Goal: Task Accomplishment & Management: Manage account settings

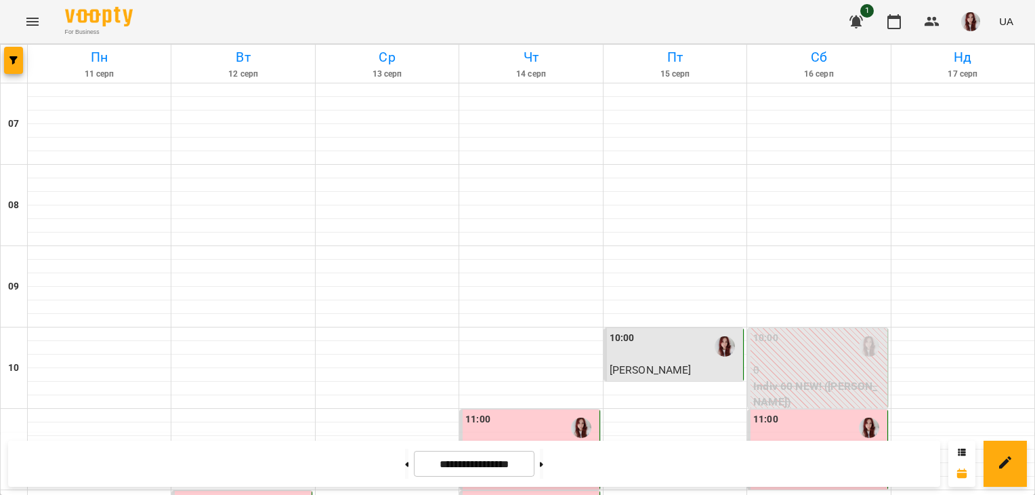
scroll to position [940, 0]
click at [543, 459] on button at bounding box center [541, 463] width 3 height 30
type input "**********"
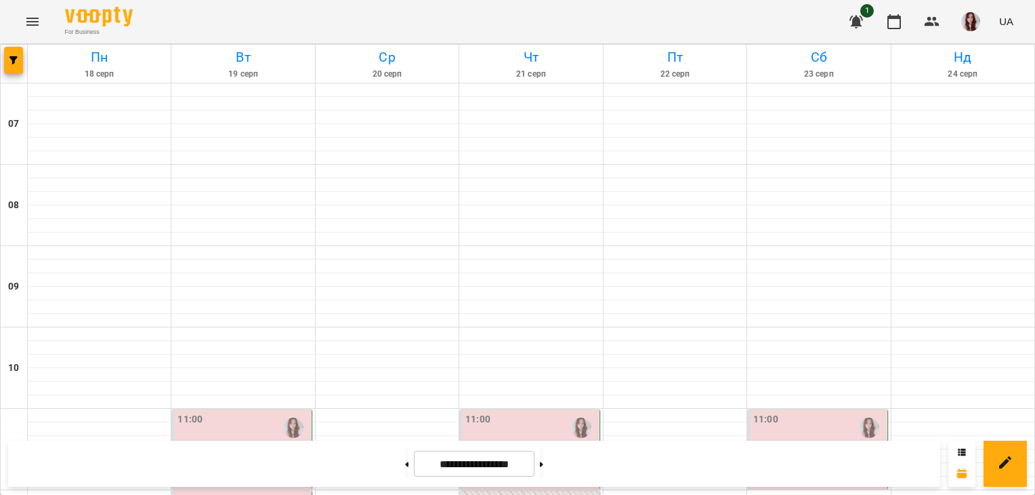
scroll to position [562, 0]
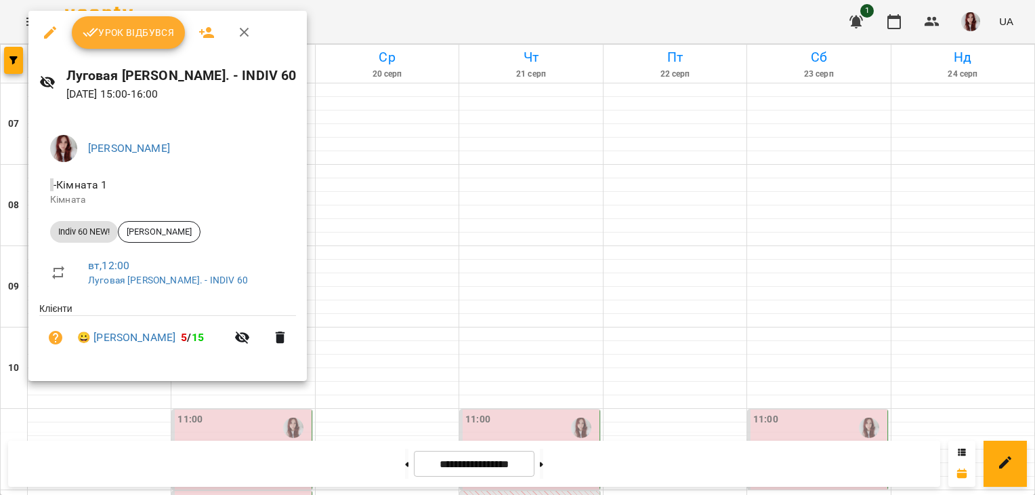
click at [98, 28] on icon "button" at bounding box center [91, 32] width 16 height 9
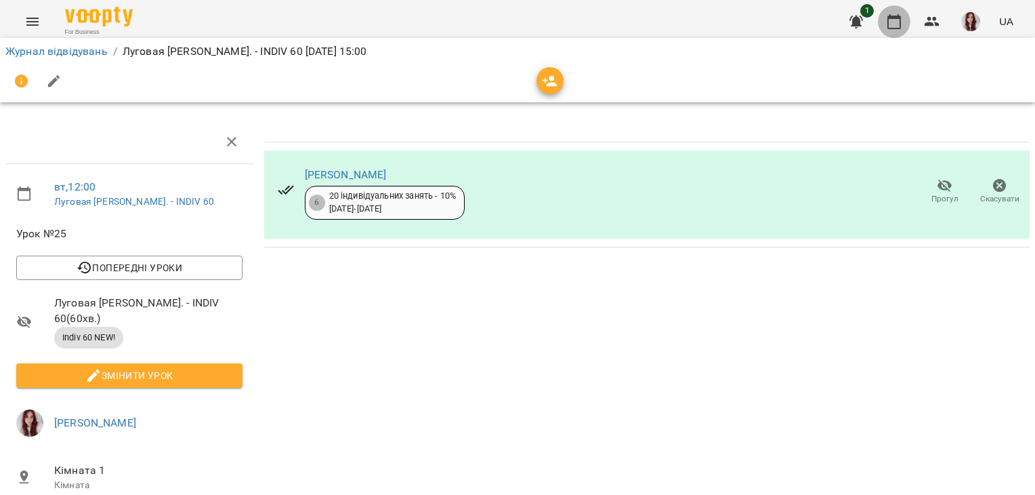
click at [893, 20] on icon "button" at bounding box center [894, 22] width 16 height 16
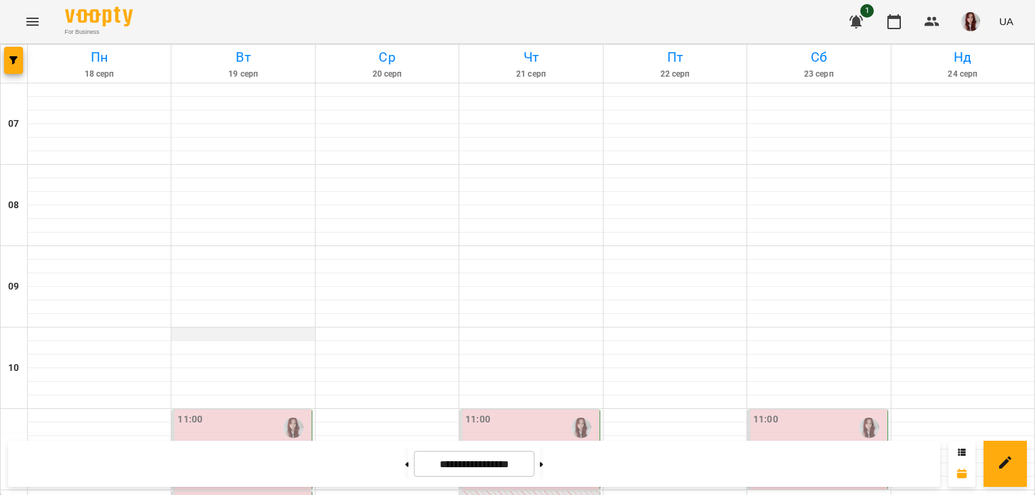
scroll to position [664, 0]
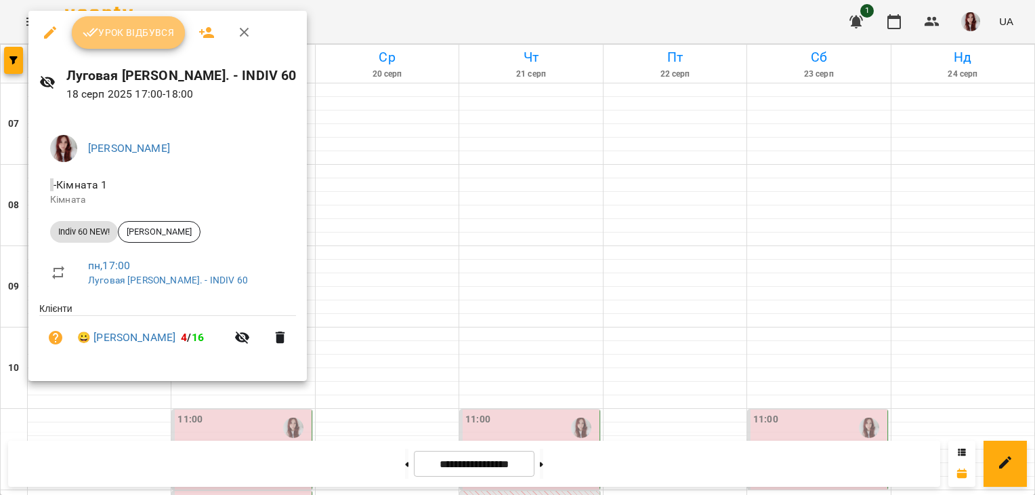
click at [95, 24] on span "Урок відбувся" at bounding box center [129, 32] width 92 height 16
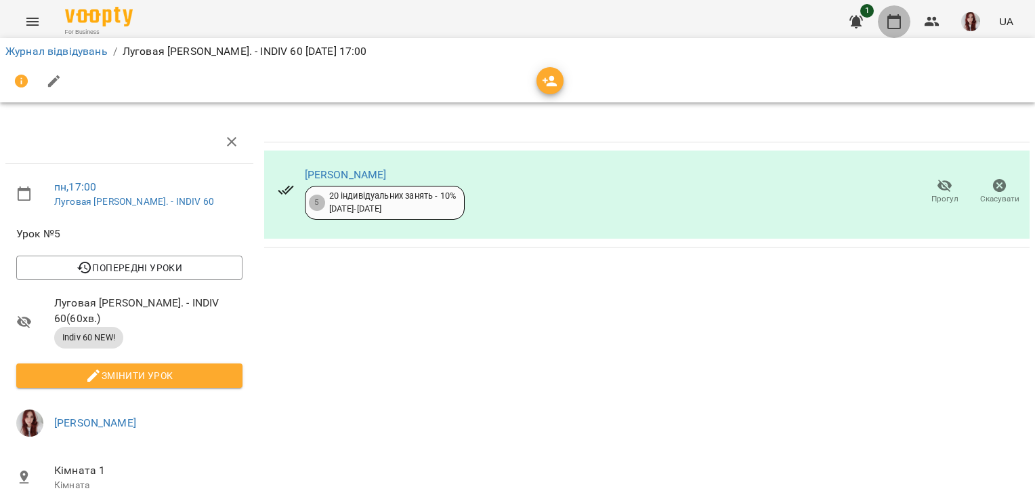
click at [899, 18] on icon "button" at bounding box center [894, 21] width 14 height 15
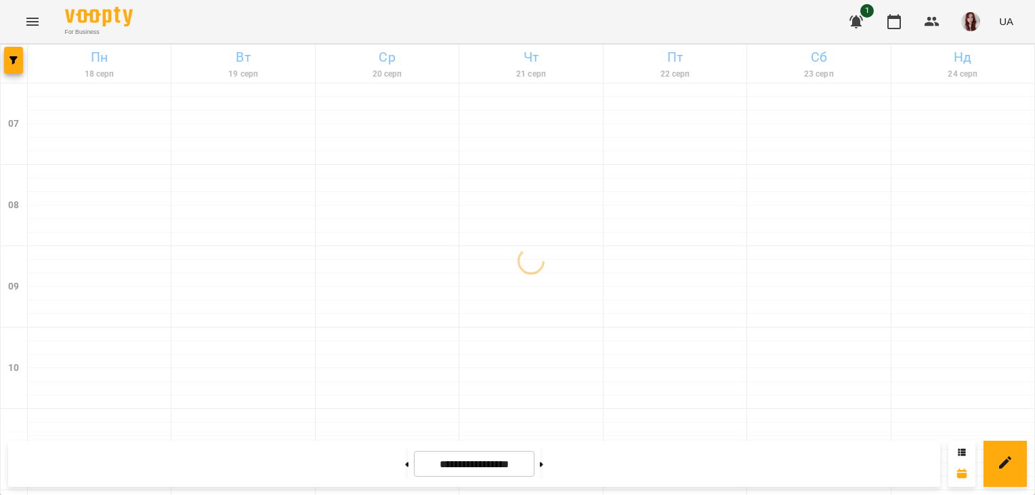
click at [343, 322] on div at bounding box center [387, 321] width 143 height 14
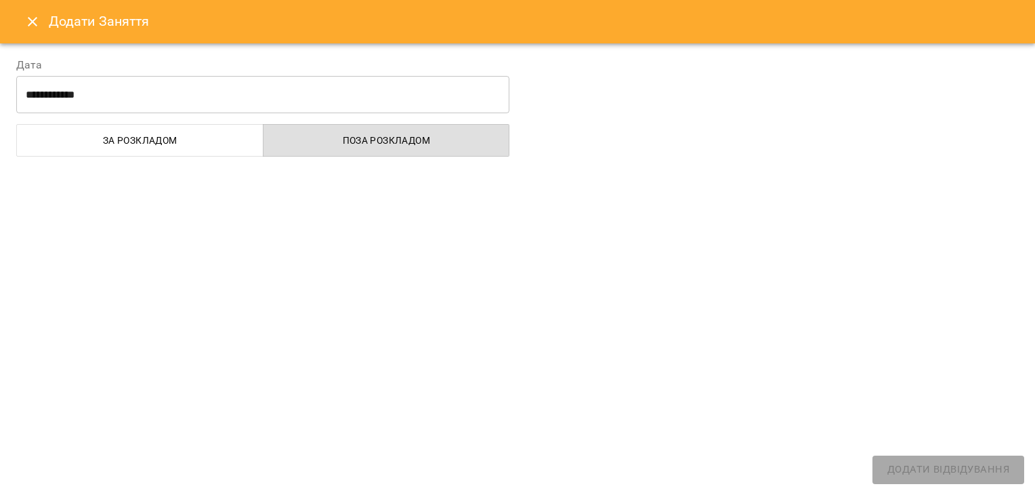
select select "**********"
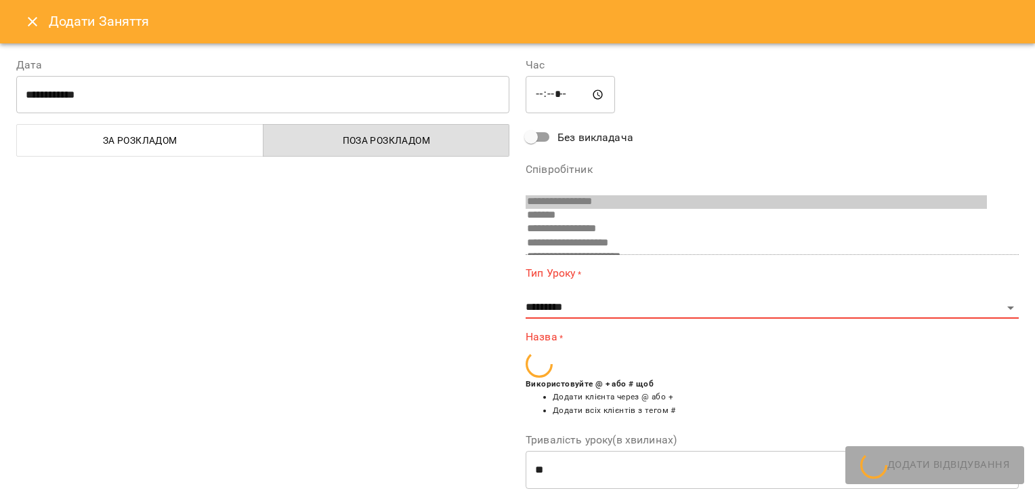
scroll to position [336, 0]
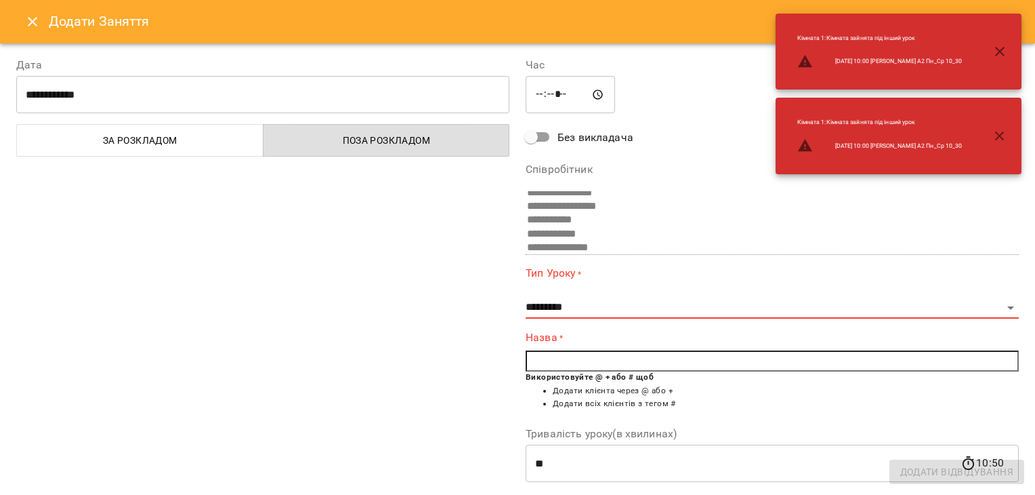
select select "**********"
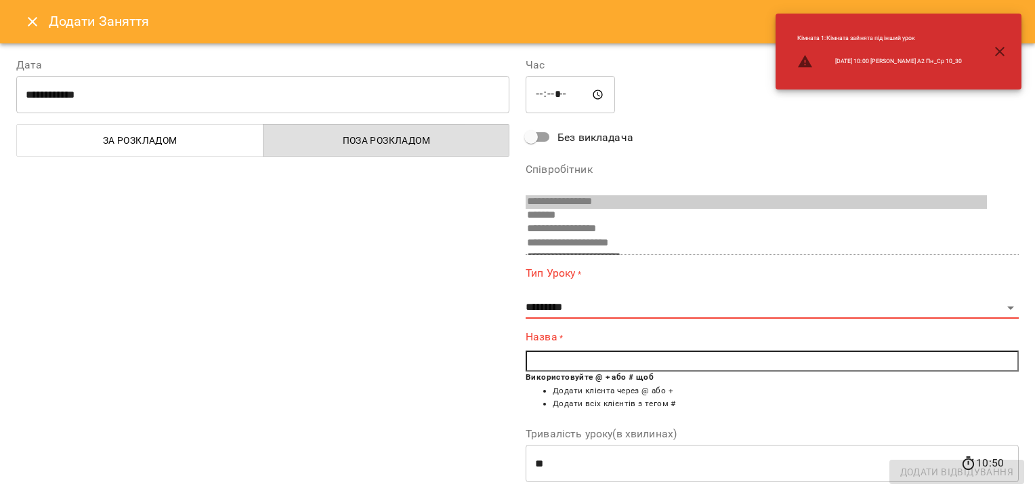
scroll to position [228, 0]
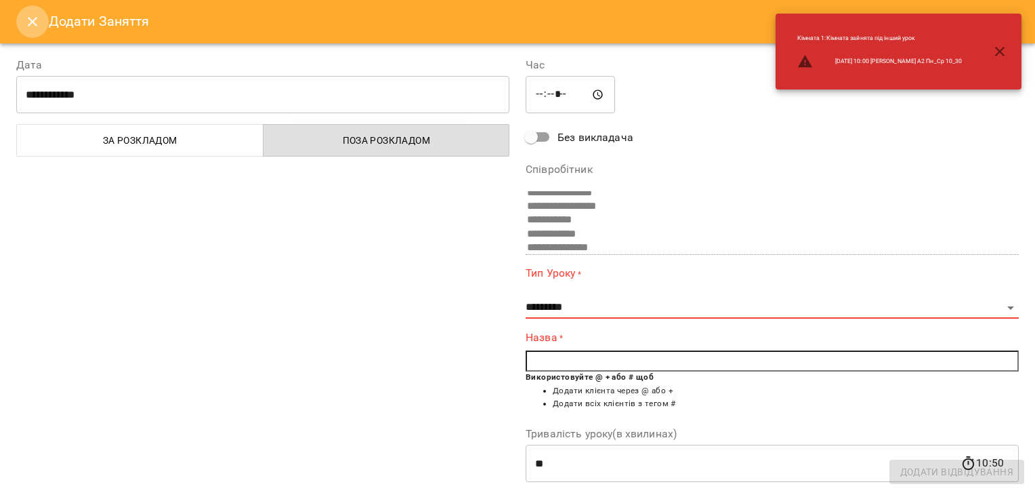
click at [20, 24] on button "Close" at bounding box center [32, 21] width 33 height 33
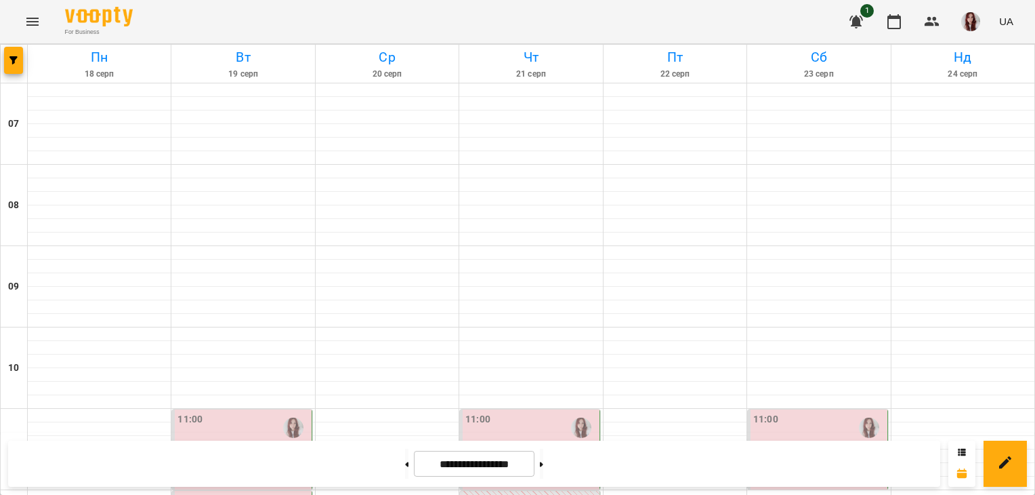
scroll to position [774, 0]
